Goal: Task Accomplishment & Management: Manage account settings

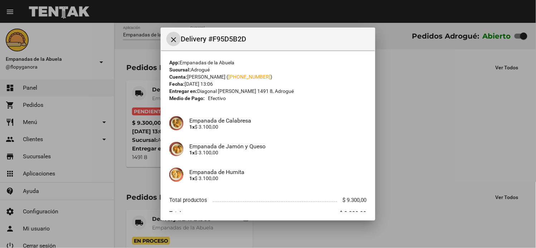
scroll to position [32, 0]
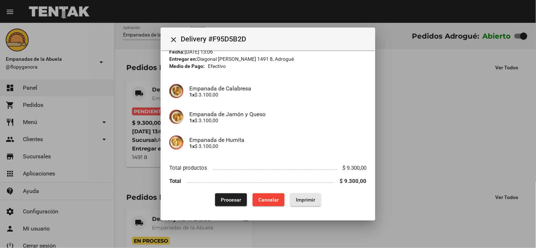
click at [297, 197] on span "Imprimir" at bounding box center [305, 200] width 19 height 6
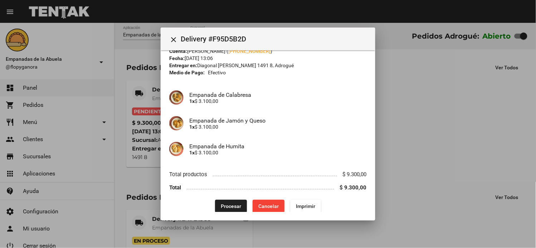
scroll to position [32, 0]
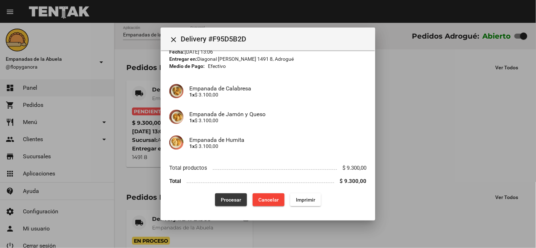
click at [238, 197] on button "Procesar" at bounding box center [231, 199] width 32 height 13
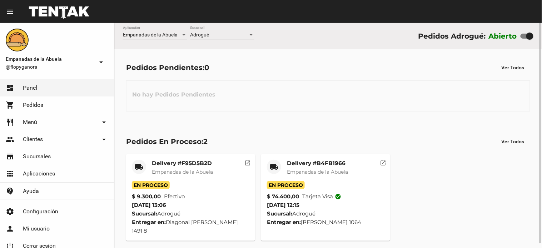
click at [282, 166] on mat-card-header "local_shipping Delivery #B4FB1966 Empanadas de [GEOGRAPHIC_DATA]" at bounding box center [326, 170] width 118 height 21
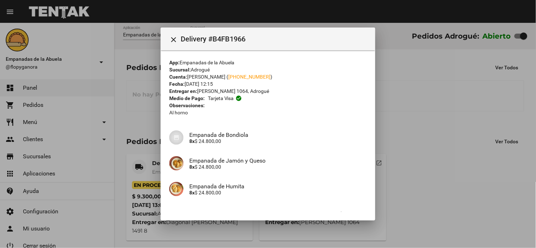
scroll to position [46, 0]
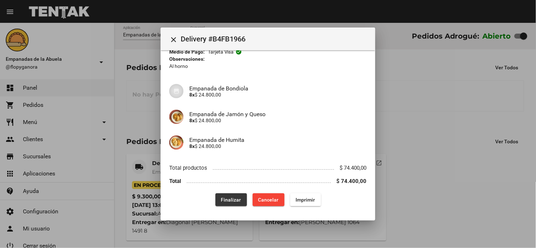
click at [228, 195] on button "Finalizar" at bounding box center [230, 199] width 31 height 13
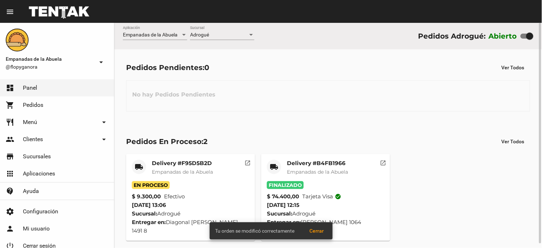
click at [161, 171] on span "Empanadas de la Abuela" at bounding box center [182, 172] width 61 height 6
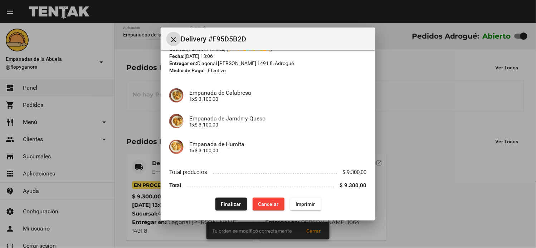
scroll to position [32, 0]
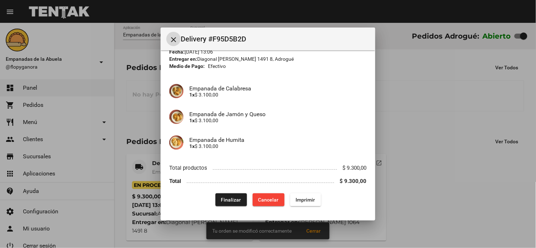
click at [226, 195] on div "App: Empanadas de la Abuela Sucursal: Adrogué Cuenta: Gustavo Orsi ( +54 116056…" at bounding box center [267, 117] width 197 height 180
click at [228, 201] on span "Finalizar" at bounding box center [231, 200] width 20 height 6
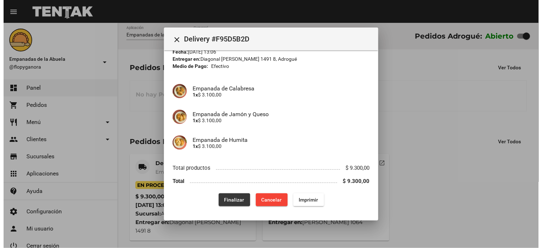
scroll to position [0, 0]
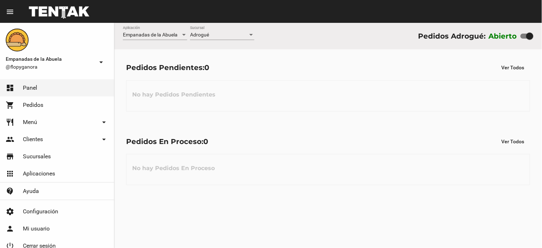
click at [203, 26] on div "Adrogué Sucursal" at bounding box center [222, 33] width 64 height 14
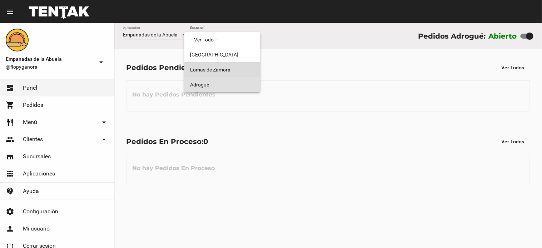
drag, startPoint x: 210, startPoint y: 69, endPoint x: 210, endPoint y: 46, distance: 22.2
click at [210, 69] on span "Lomas de Zamora" at bounding box center [222, 69] width 64 height 15
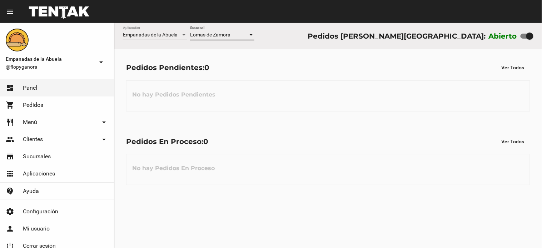
click at [210, 33] on span "Lomas de Zamora" at bounding box center [210, 35] width 40 height 6
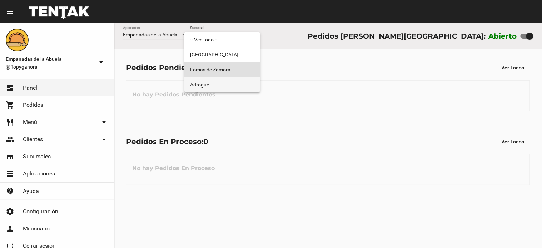
click at [217, 86] on span "Adrogué" at bounding box center [222, 84] width 64 height 15
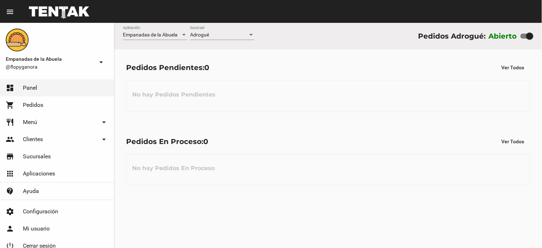
click at [202, 39] on div "Adrogué Sucursal" at bounding box center [222, 33] width 64 height 14
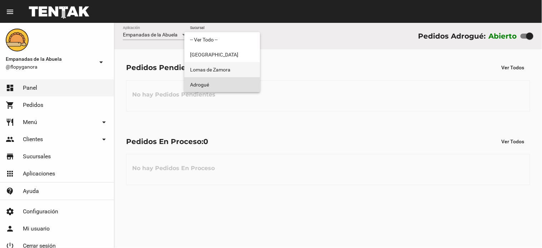
click at [220, 70] on span "Lomas de Zamora" at bounding box center [222, 69] width 64 height 15
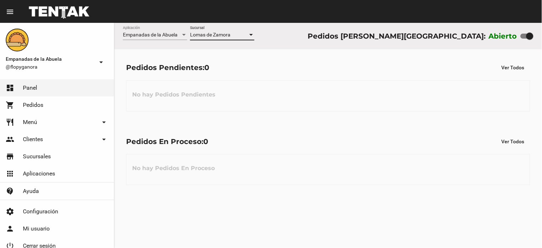
click at [208, 33] on span "Lomas de Zamora" at bounding box center [210, 35] width 40 height 6
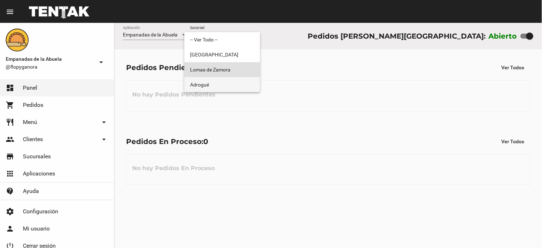
click at [223, 83] on span "Adrogué" at bounding box center [222, 84] width 64 height 15
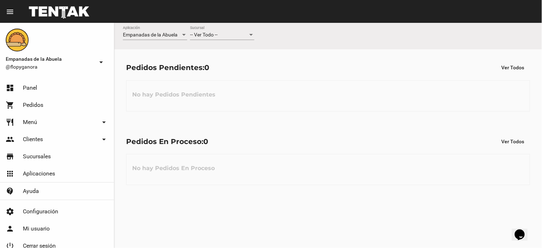
click at [244, 39] on div "-- Ver Todo -- Sucursal" at bounding box center [222, 33] width 64 height 14
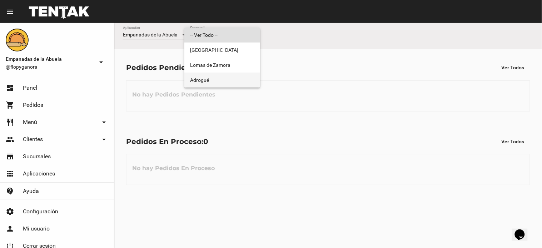
click at [227, 77] on span "Adrogué" at bounding box center [222, 80] width 64 height 15
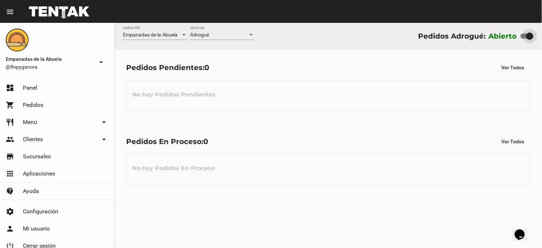
click at [522, 36] on div at bounding box center [527, 36] width 13 height 5
click at [524, 39] on input "checkbox" at bounding box center [524, 39] width 0 height 0
checkbox input "false"
